Goal: Check status: Check status

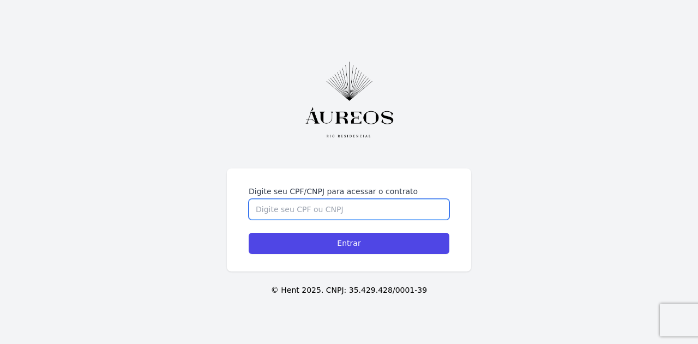
click at [280, 209] on input "Digite seu CPF/CNPJ para acessar o contrato" at bounding box center [349, 209] width 201 height 21
click at [280, 205] on input "Digite seu CPF/CNPJ para acessar o contrato" at bounding box center [349, 209] width 201 height 21
paste input "F 092.819.017-06"
click at [261, 205] on input "F 092.819.017-06" at bounding box center [349, 209] width 201 height 21
type input "092.819.017-06"
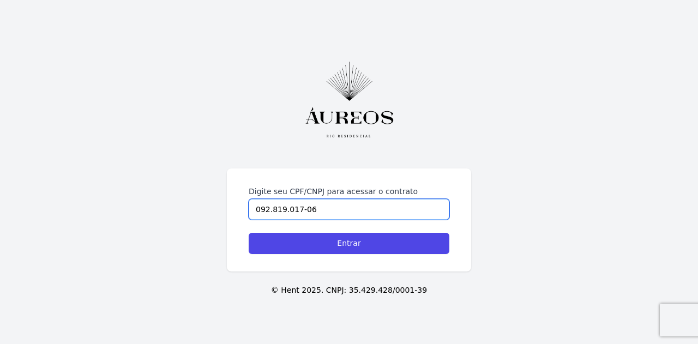
click at [249, 233] on input "Entrar" at bounding box center [349, 243] width 201 height 21
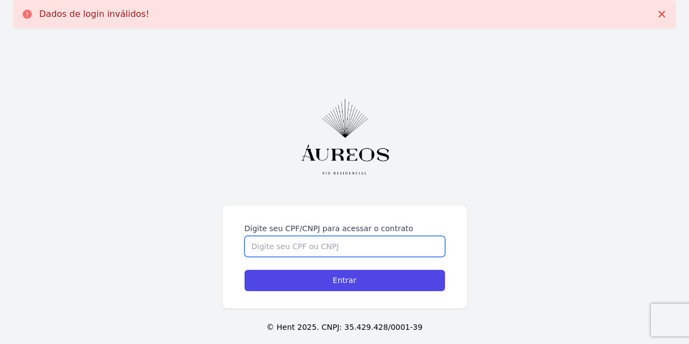
click at [294, 244] on input "Digite seu CPF/CNPJ para acessar o contrato" at bounding box center [345, 246] width 201 height 21
paste input "F 092.819.017-06"
click at [271, 247] on input "F 092.819.017-06" at bounding box center [345, 246] width 201 height 21
click at [257, 244] on input "F 092819.017-06" at bounding box center [345, 246] width 201 height 21
click at [280, 245] on input "092819.017-06" at bounding box center [345, 246] width 201 height 21
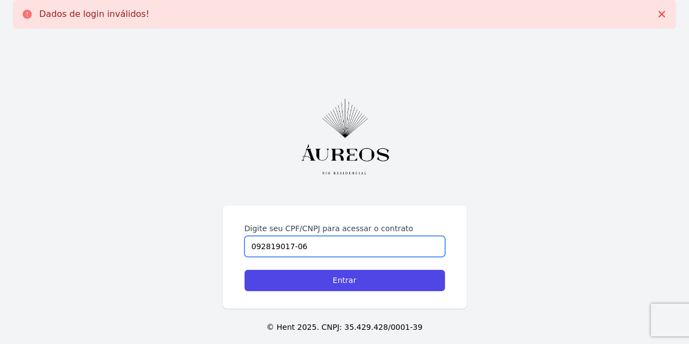
click at [293, 247] on input "092819017-06" at bounding box center [345, 246] width 201 height 21
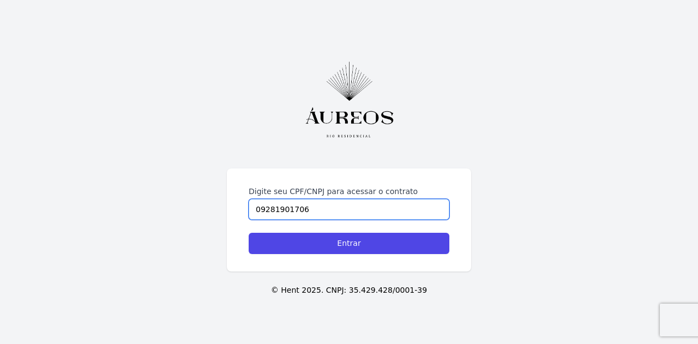
type input "09281901706"
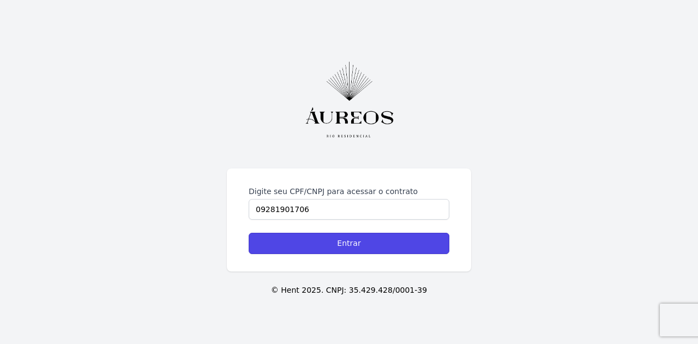
click at [293, 247] on input "Entrar" at bounding box center [349, 243] width 201 height 21
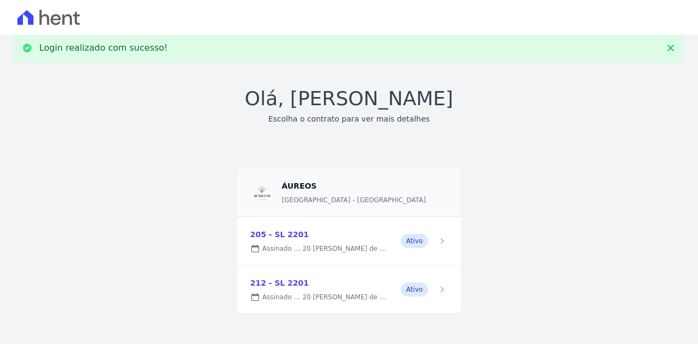
scroll to position [19, 0]
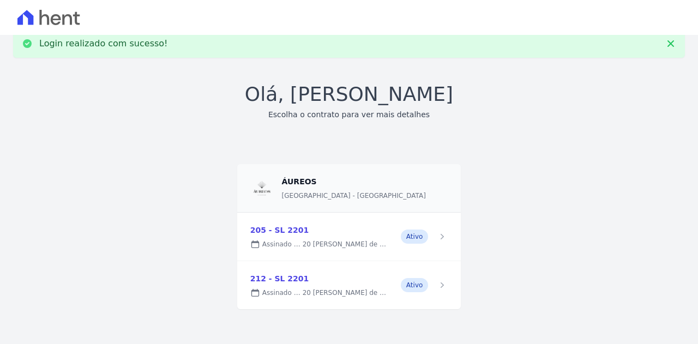
click at [307, 232] on link at bounding box center [349, 237] width 224 height 48
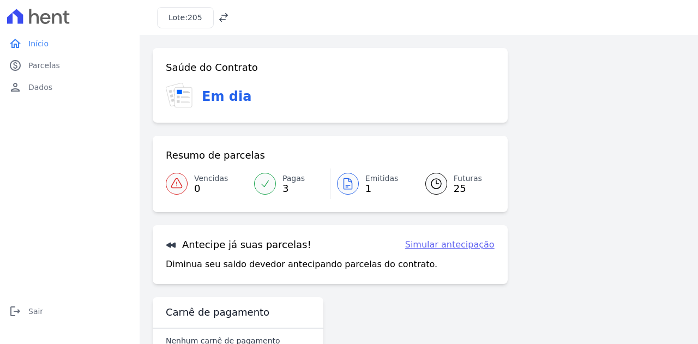
click at [346, 184] on icon at bounding box center [347, 183] width 13 height 13
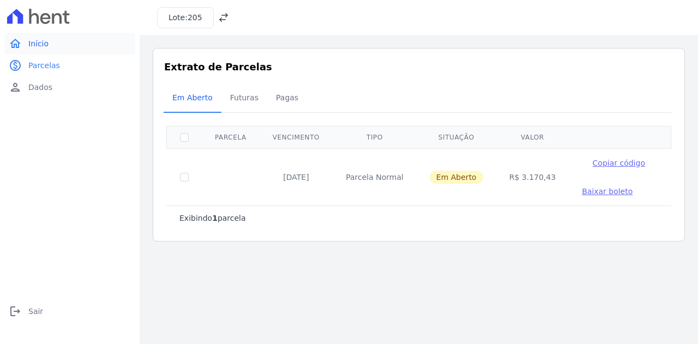
click at [29, 44] on span "Início" at bounding box center [38, 43] width 20 height 11
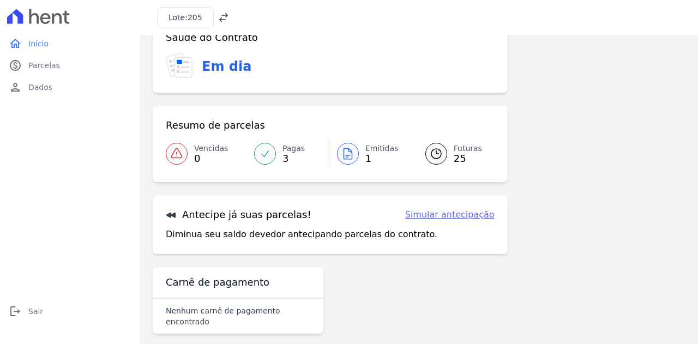
scroll to position [31, 0]
click at [40, 41] on span "Início" at bounding box center [38, 43] width 20 height 11
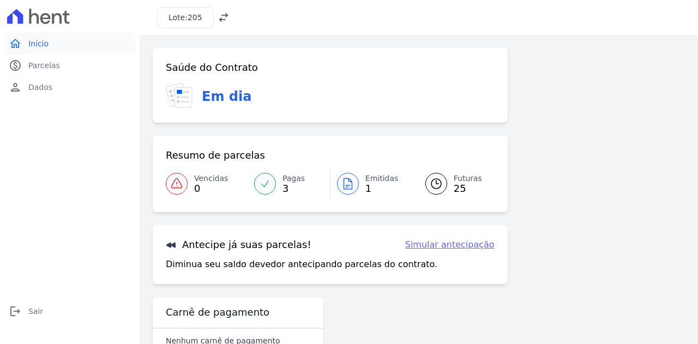
click at [36, 45] on span "Início" at bounding box center [38, 43] width 20 height 11
click at [42, 84] on span "Dados" at bounding box center [40, 87] width 24 height 11
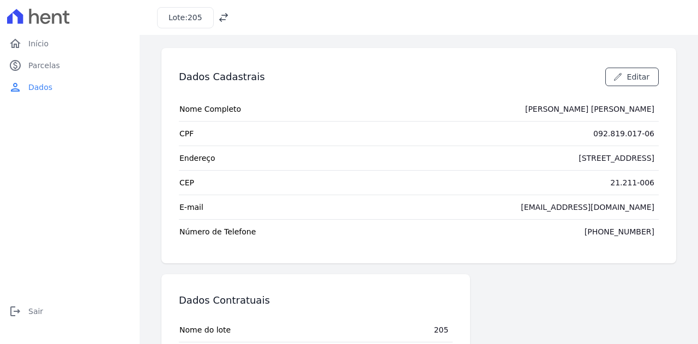
click at [188, 17] on span "205" at bounding box center [194, 17] width 15 height 9
click at [219, 19] on icon at bounding box center [223, 17] width 11 height 11
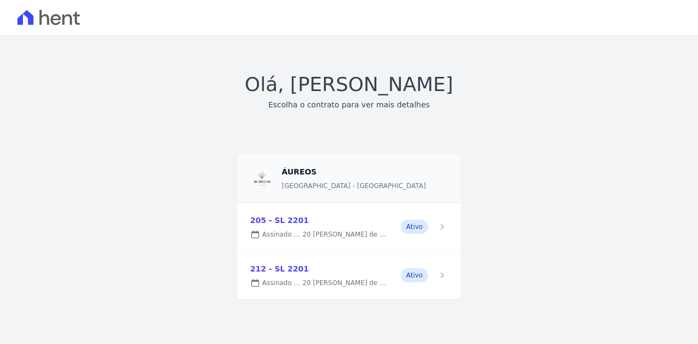
click at [347, 279] on link at bounding box center [349, 275] width 224 height 48
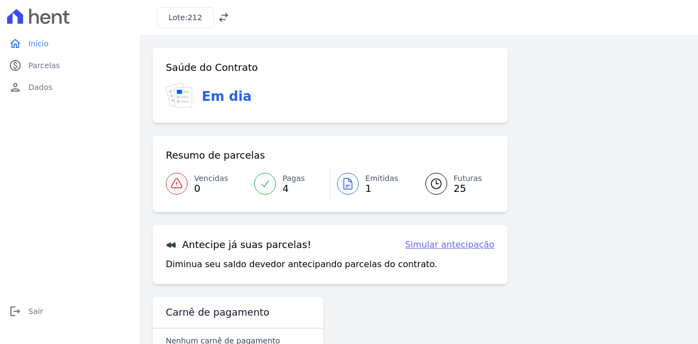
click at [372, 181] on span "Emitidas" at bounding box center [381, 178] width 33 height 11
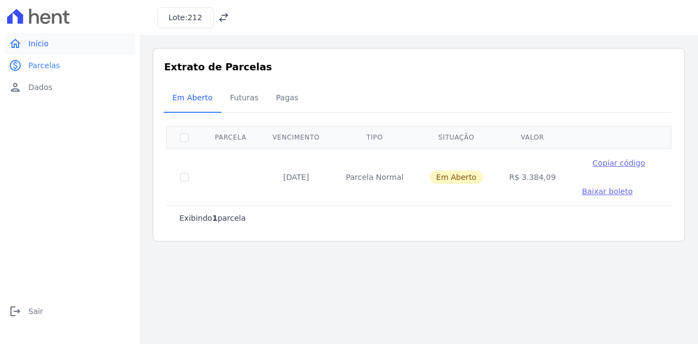
click at [35, 41] on span "Início" at bounding box center [38, 43] width 20 height 11
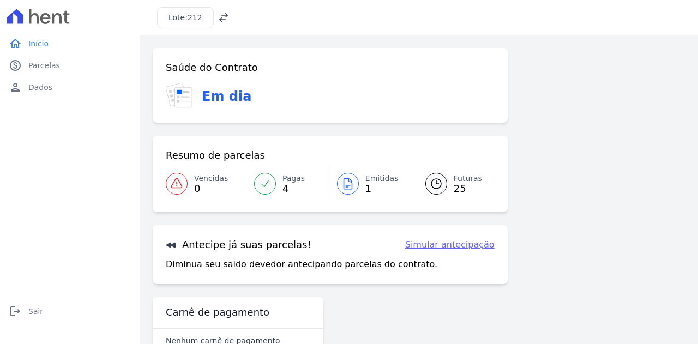
click at [218, 17] on icon at bounding box center [223, 17] width 11 height 11
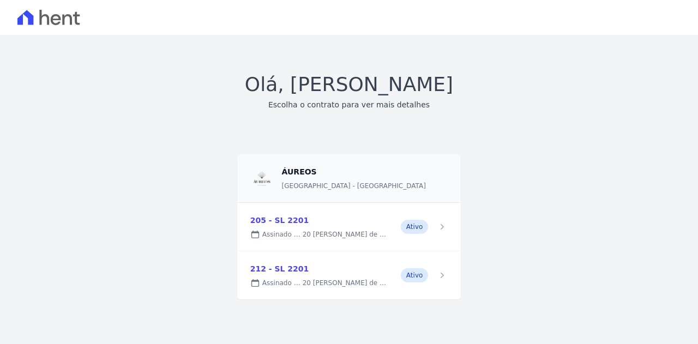
click at [276, 231] on link at bounding box center [349, 227] width 224 height 48
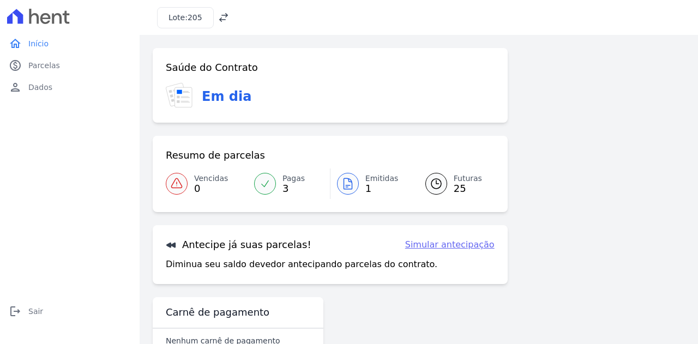
click at [346, 183] on icon at bounding box center [347, 183] width 13 height 13
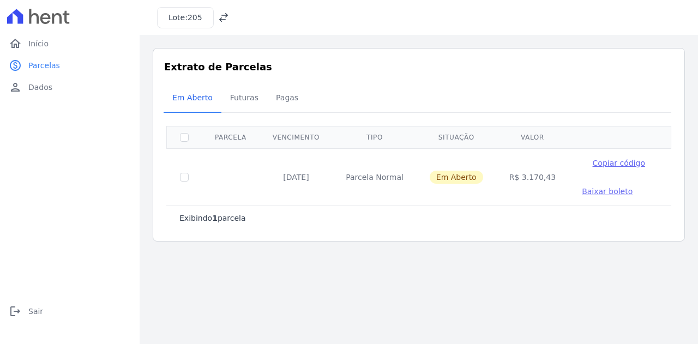
click at [592, 163] on span "Copiar código" at bounding box center [618, 163] width 52 height 9
click at [181, 179] on input "checkbox" at bounding box center [184, 177] width 9 height 9
checkbox input "true"
click at [582, 193] on span "Baixar boleto" at bounding box center [607, 191] width 51 height 9
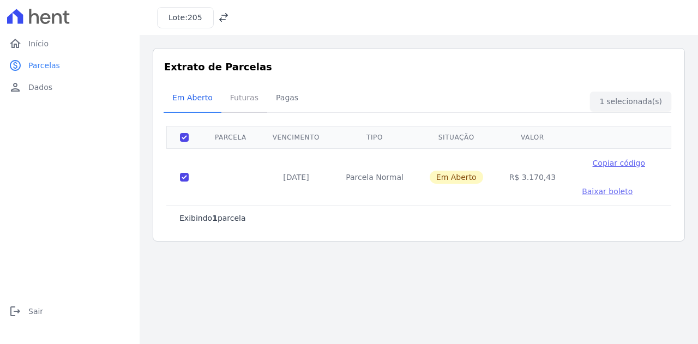
click at [238, 98] on span "Futuras" at bounding box center [243, 98] width 41 height 22
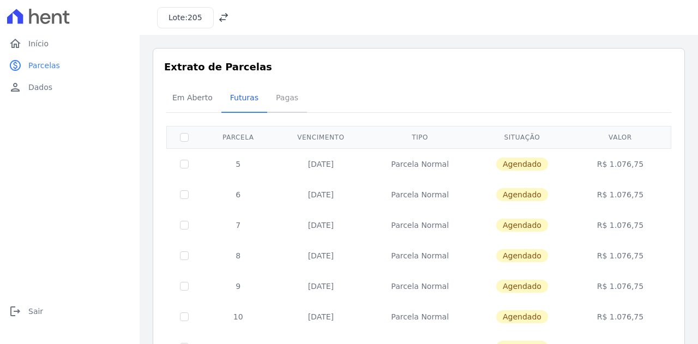
click at [282, 96] on span "Pagas" at bounding box center [286, 98] width 35 height 22
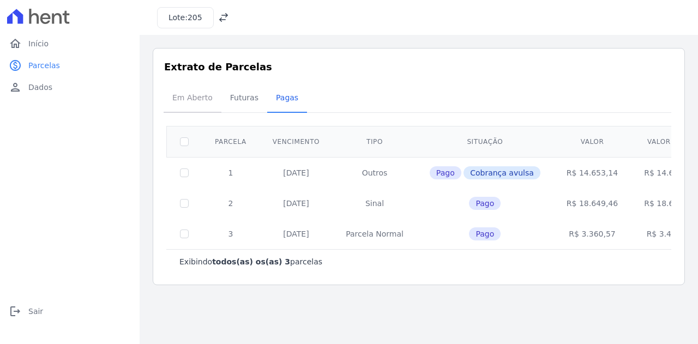
click at [189, 96] on span "Em Aberto" at bounding box center [192, 98] width 53 height 22
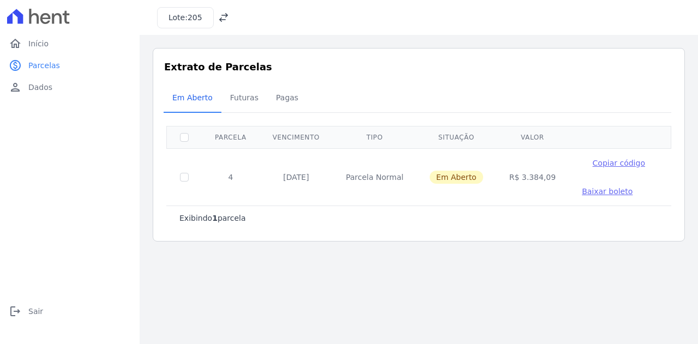
click at [219, 20] on icon at bounding box center [223, 17] width 9 height 9
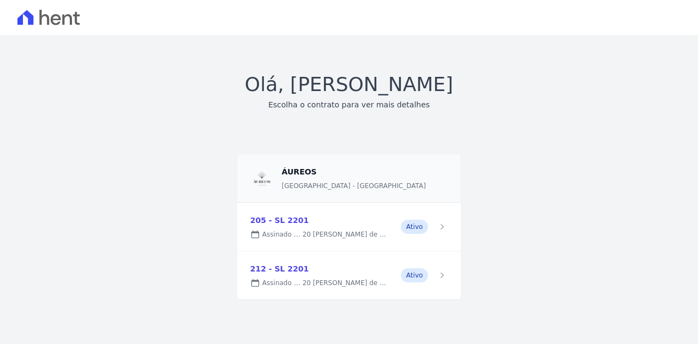
click at [281, 267] on link at bounding box center [349, 275] width 224 height 48
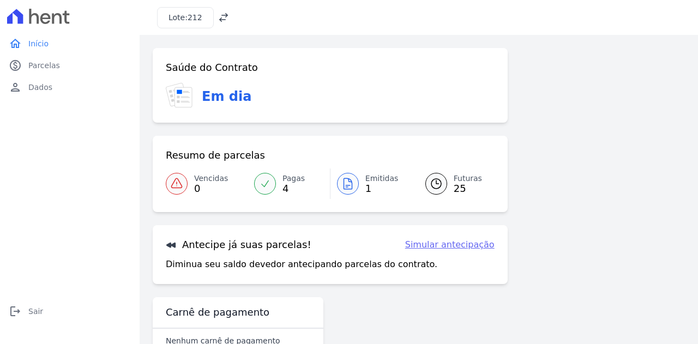
click at [348, 182] on icon at bounding box center [347, 183] width 8 height 11
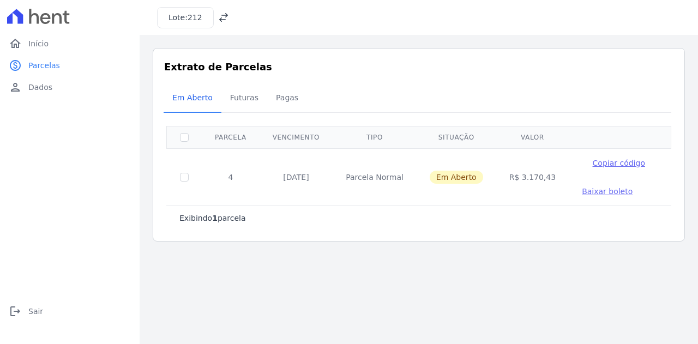
click at [599, 161] on span "Copiar código" at bounding box center [618, 163] width 52 height 9
click at [35, 47] on span "Início" at bounding box center [38, 43] width 20 height 11
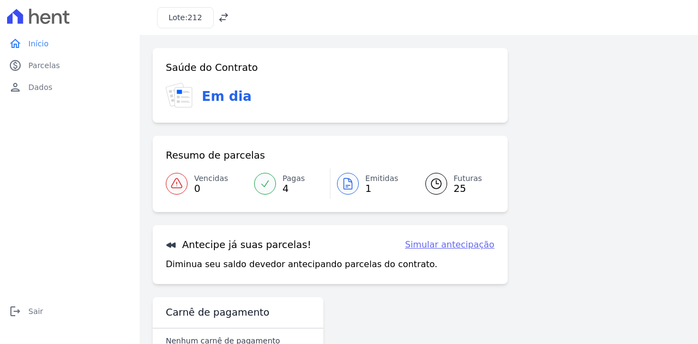
click at [218, 22] on icon at bounding box center [223, 17] width 11 height 11
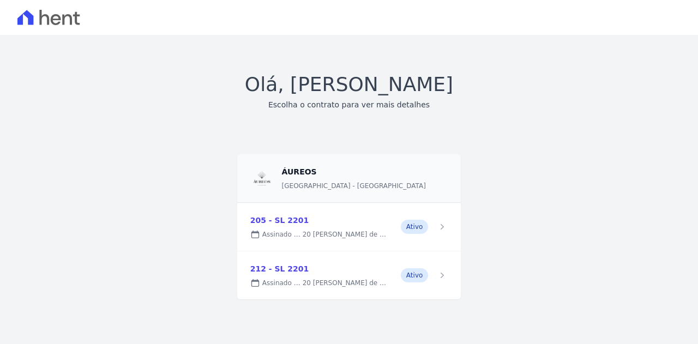
click at [281, 236] on link at bounding box center [349, 227] width 224 height 48
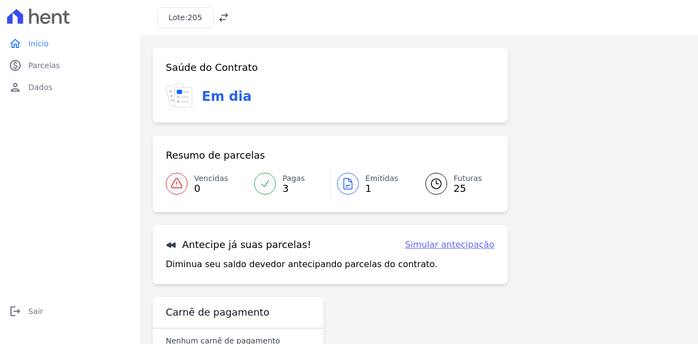
click at [219, 20] on icon at bounding box center [223, 17] width 11 height 11
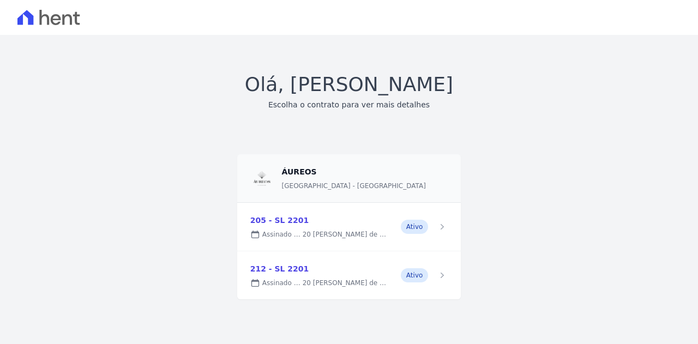
click at [281, 269] on link at bounding box center [349, 275] width 224 height 48
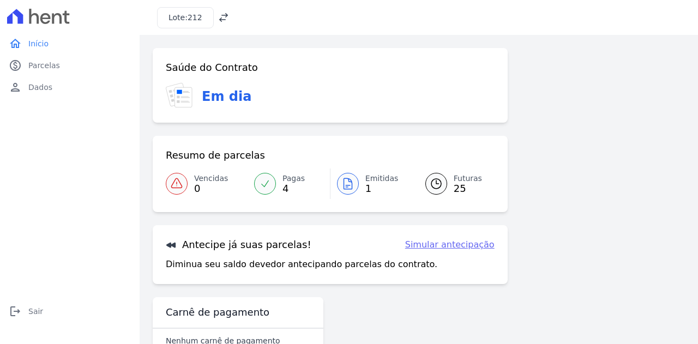
click at [267, 180] on icon at bounding box center [265, 183] width 7 height 6
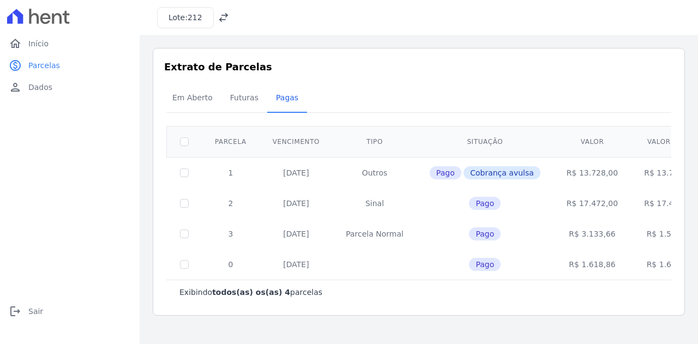
click at [221, 14] on icon at bounding box center [223, 17] width 9 height 9
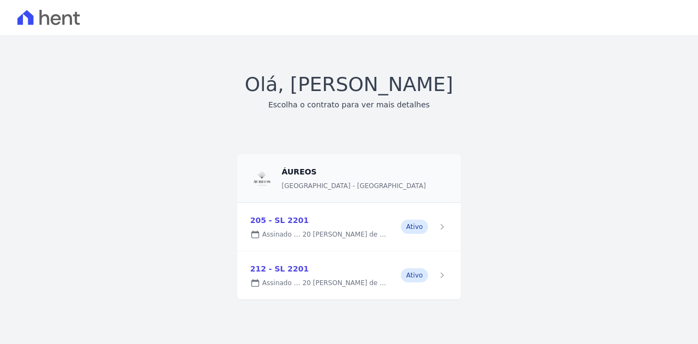
click at [283, 222] on link at bounding box center [349, 227] width 224 height 48
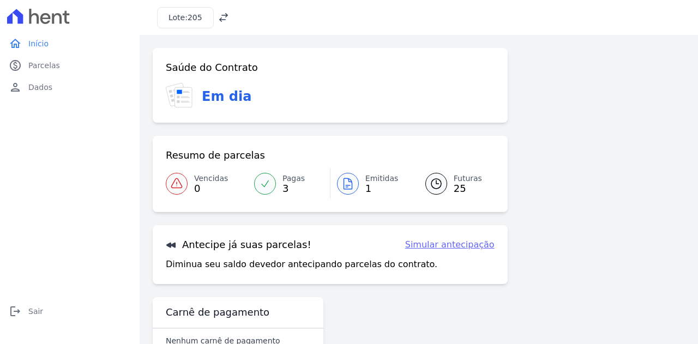
click at [265, 180] on icon at bounding box center [264, 183] width 11 height 11
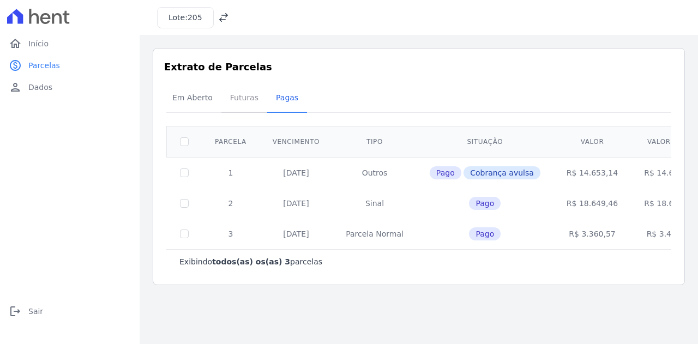
click at [234, 100] on span "Futuras" at bounding box center [243, 98] width 41 height 22
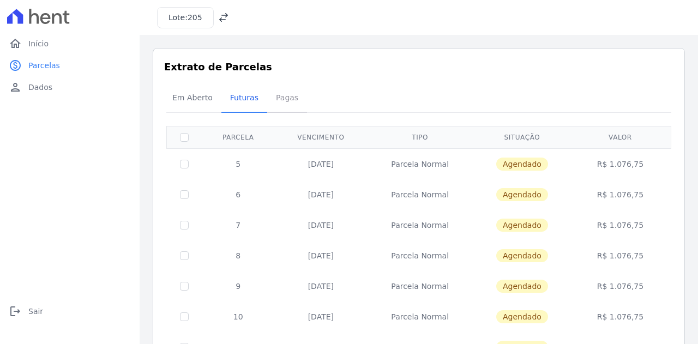
click at [276, 99] on span "Pagas" at bounding box center [286, 98] width 35 height 22
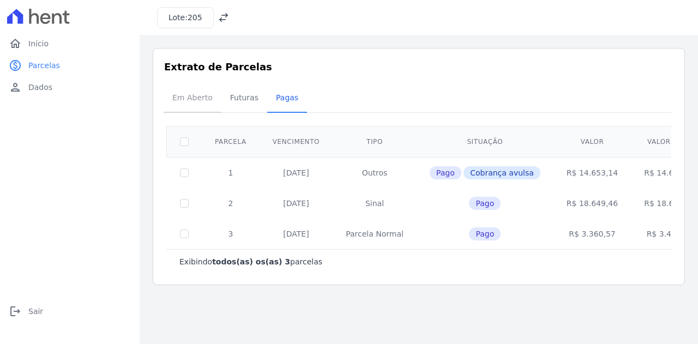
click at [187, 101] on span "Em Aberto" at bounding box center [192, 98] width 53 height 22
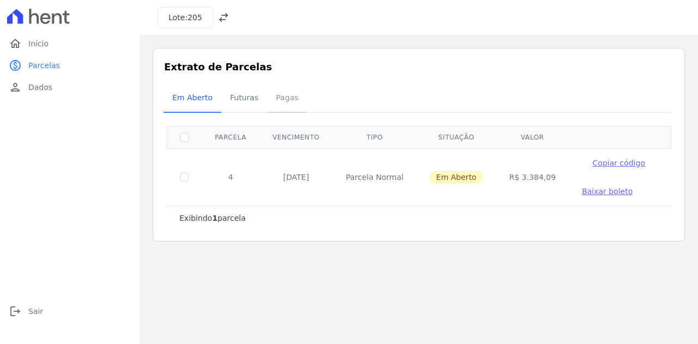
click at [284, 98] on span "Pagas" at bounding box center [286, 98] width 35 height 22
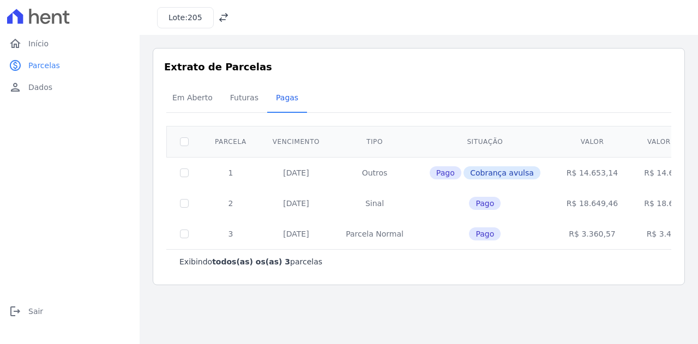
click at [223, 17] on icon at bounding box center [223, 17] width 9 height 9
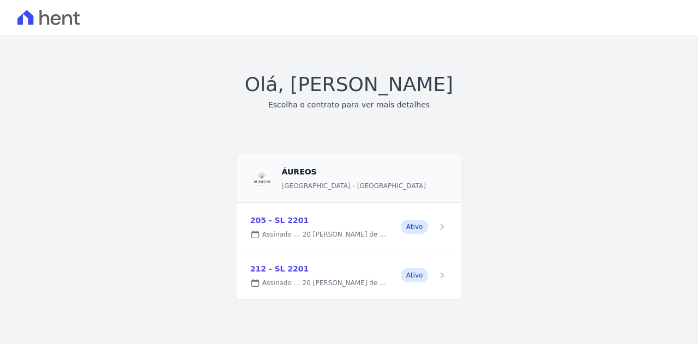
click at [333, 276] on link at bounding box center [349, 275] width 224 height 48
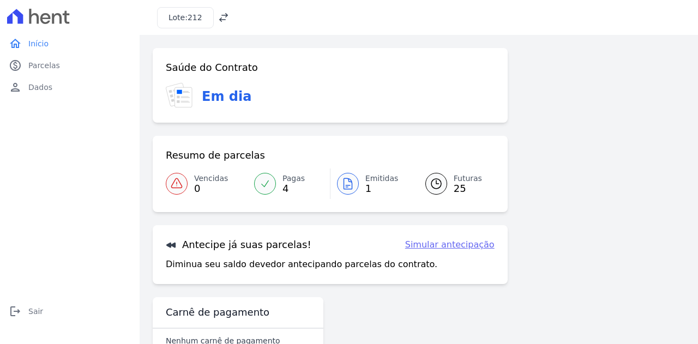
click at [259, 183] on icon at bounding box center [264, 183] width 11 height 11
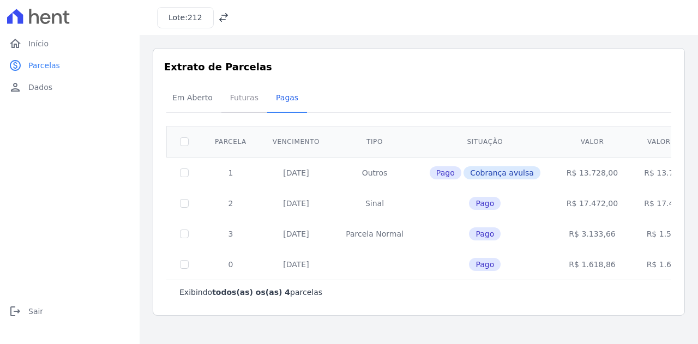
click at [230, 103] on span "Futuras" at bounding box center [243, 98] width 41 height 22
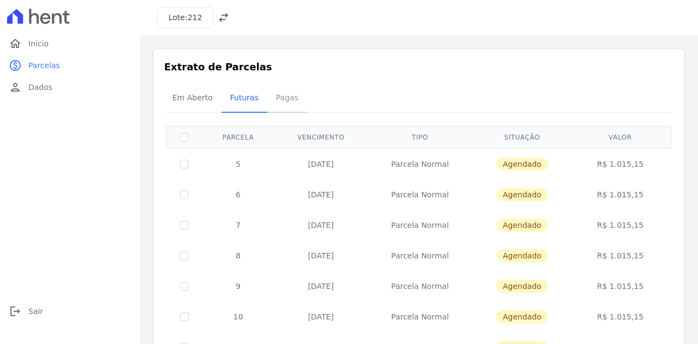
click at [272, 95] on span "Pagas" at bounding box center [286, 98] width 35 height 22
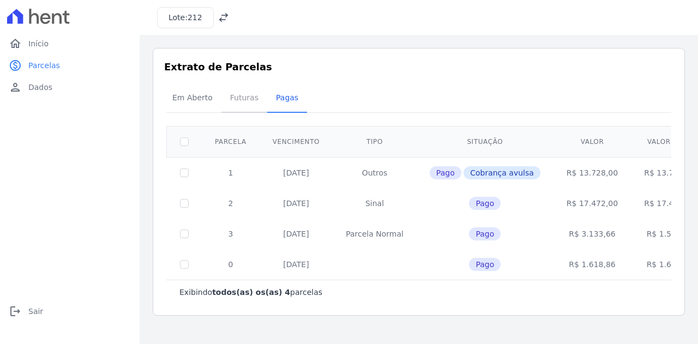
click at [245, 100] on span "Futuras" at bounding box center [243, 98] width 41 height 22
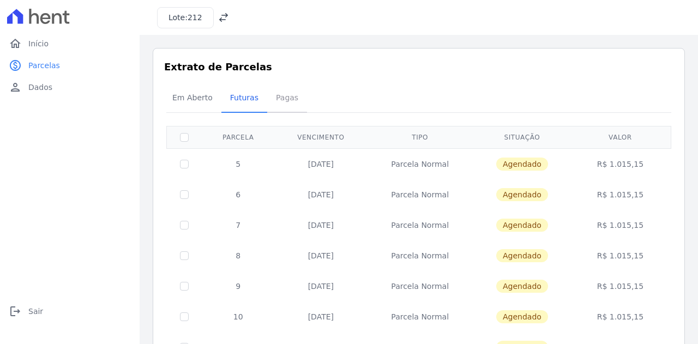
click at [278, 100] on span "Pagas" at bounding box center [286, 98] width 35 height 22
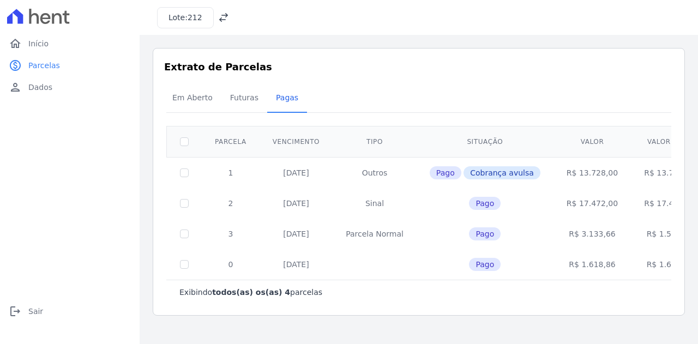
click at [197, 19] on span "212" at bounding box center [194, 17] width 15 height 9
click at [225, 15] on div "Lote: 212" at bounding box center [419, 17] width 558 height 35
click at [220, 16] on icon at bounding box center [223, 17] width 11 height 11
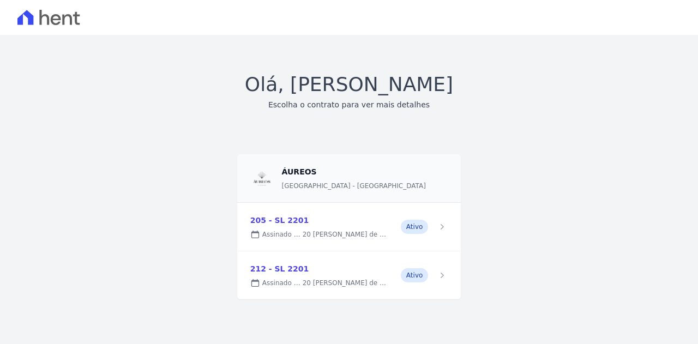
click at [415, 228] on link at bounding box center [349, 227] width 224 height 48
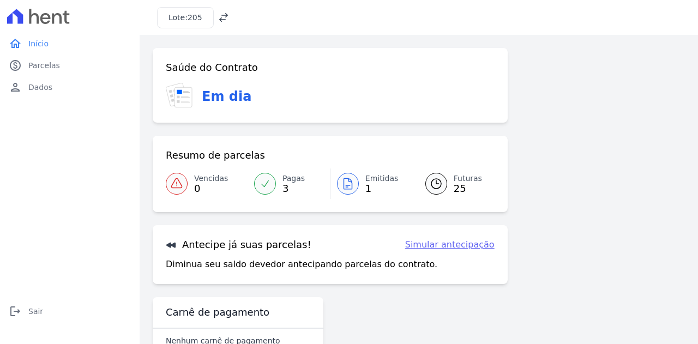
click at [346, 180] on icon at bounding box center [347, 183] width 8 height 11
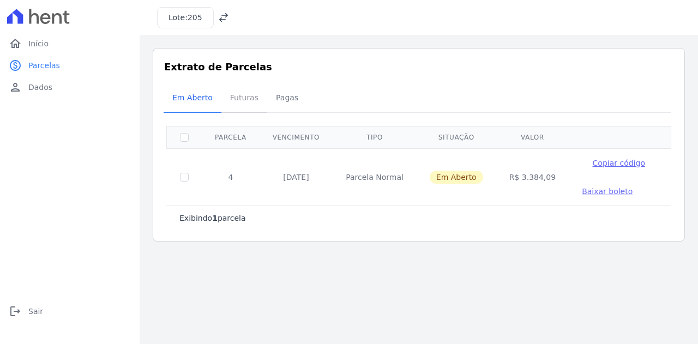
click at [235, 98] on span "Futuras" at bounding box center [243, 98] width 41 height 22
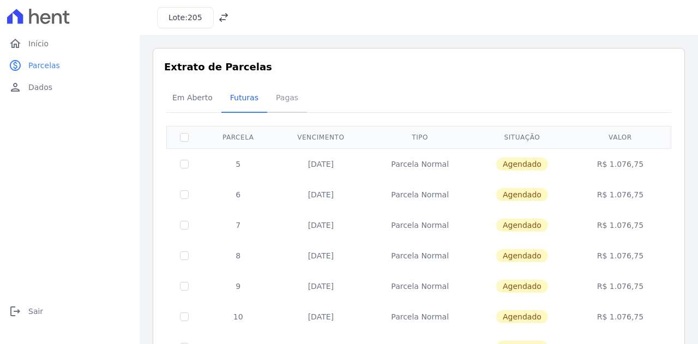
click at [283, 95] on span "Pagas" at bounding box center [286, 98] width 35 height 22
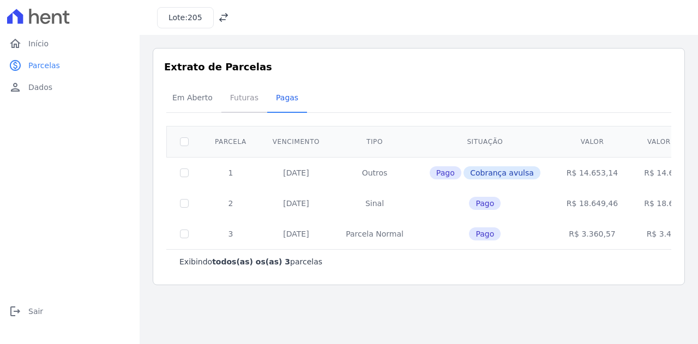
click at [247, 100] on span "Futuras" at bounding box center [243, 98] width 41 height 22
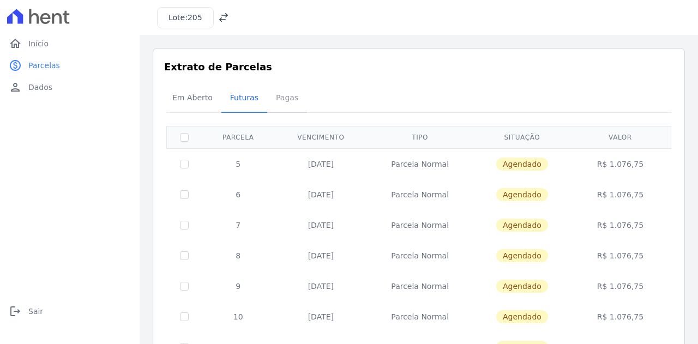
click at [280, 99] on span "Pagas" at bounding box center [286, 98] width 35 height 22
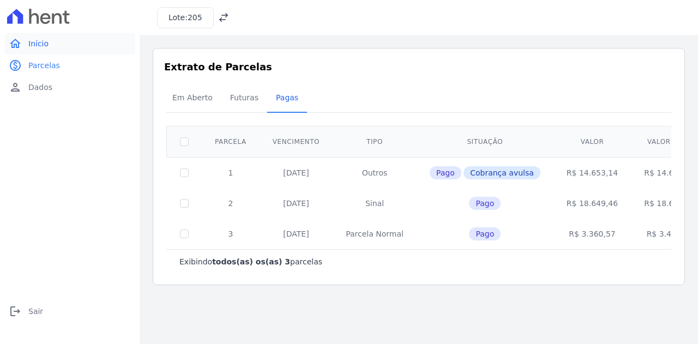
click at [45, 44] on span "Início" at bounding box center [38, 43] width 20 height 11
